Goal: Check status: Check status

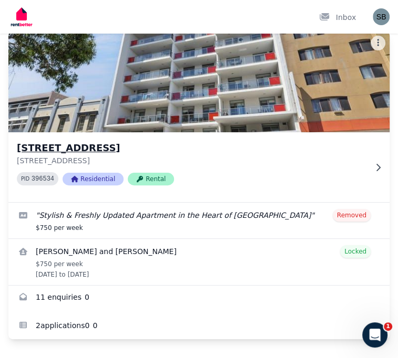
scroll to position [78, 0]
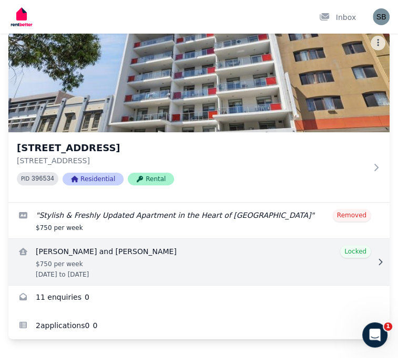
click at [130, 280] on link "View details for Hoi Ying Chan and Sifan Cai" at bounding box center [198, 262] width 381 height 46
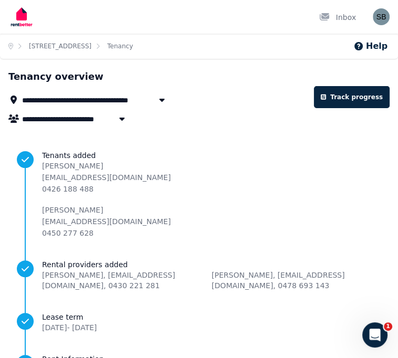
scroll to position [53, 0]
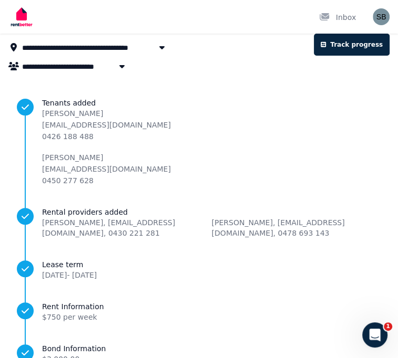
click at [110, 54] on span "[STREET_ADDRESS]" at bounding box center [66, 47] width 88 height 13
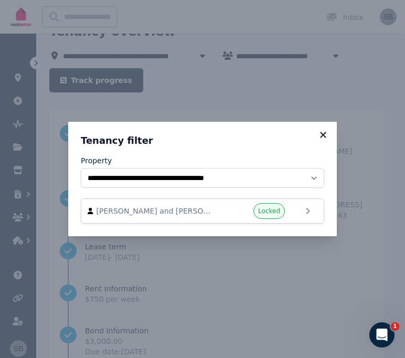
click at [323, 135] on icon at bounding box center [323, 135] width 6 height 6
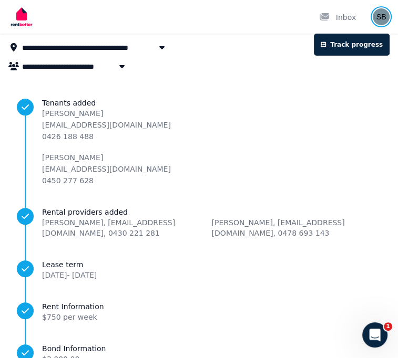
click at [380, 18] on img "button" at bounding box center [380, 16] width 17 height 17
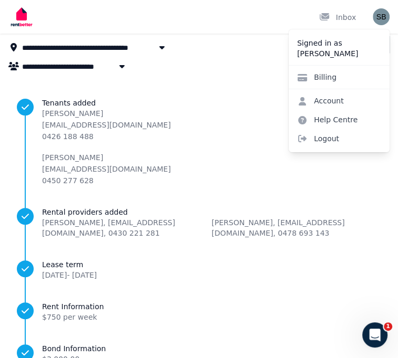
click at [228, 93] on div "**********" at bounding box center [198, 246] width 381 height 458
